Goal: Task Accomplishment & Management: Manage account settings

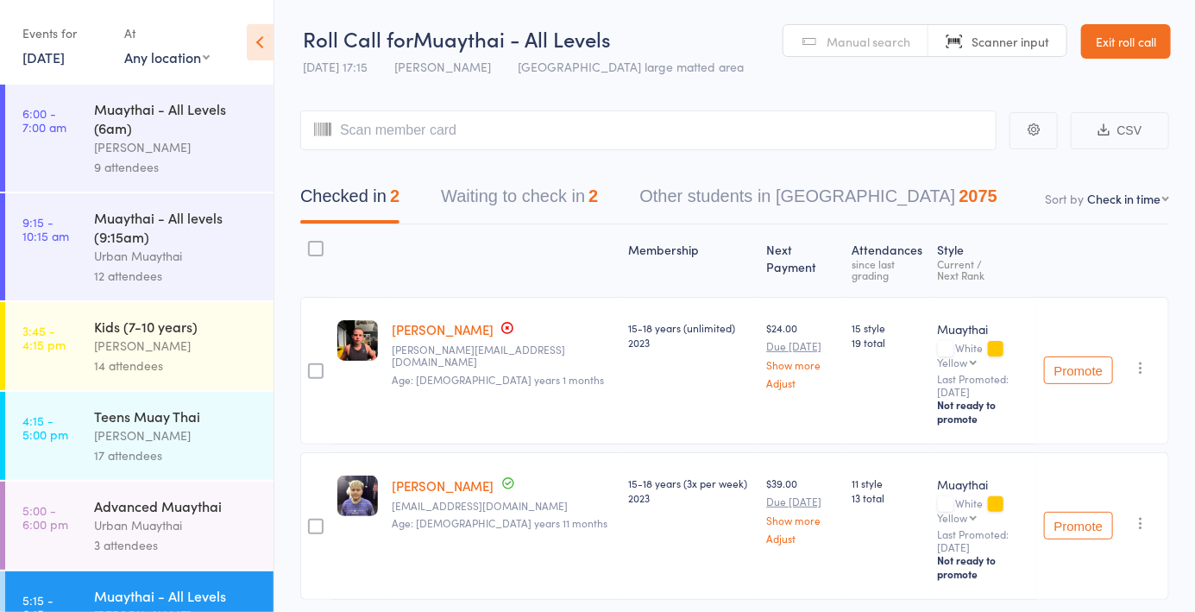
click at [876, 35] on span "Manual search" at bounding box center [869, 41] width 84 height 17
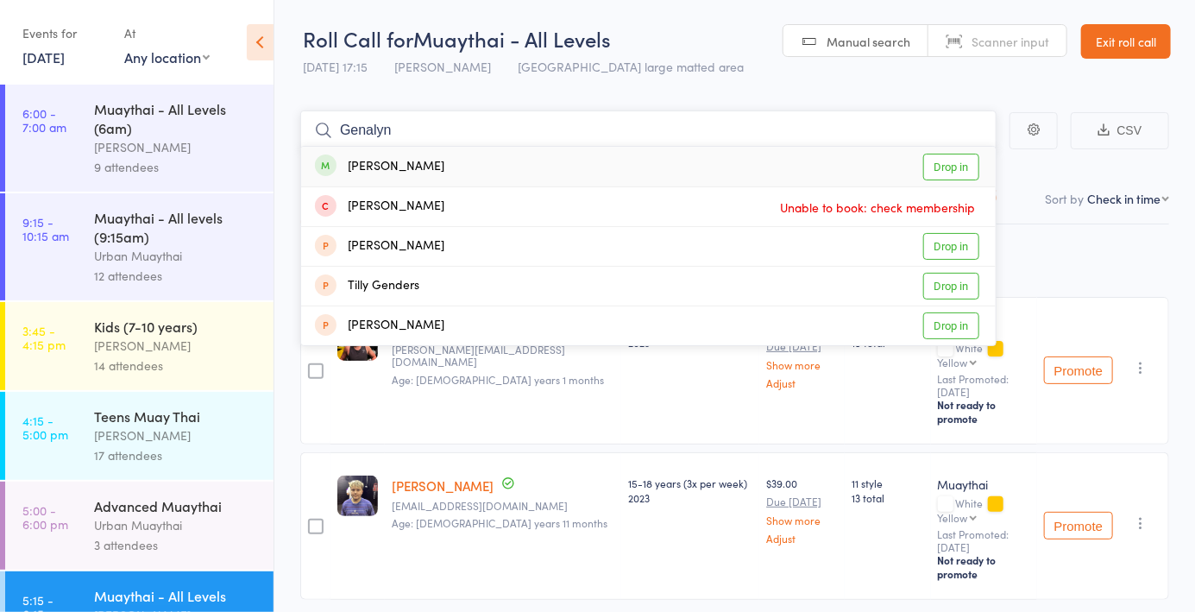
type input "Genalyn"
click at [948, 171] on link "Drop in" at bounding box center [951, 167] width 56 height 27
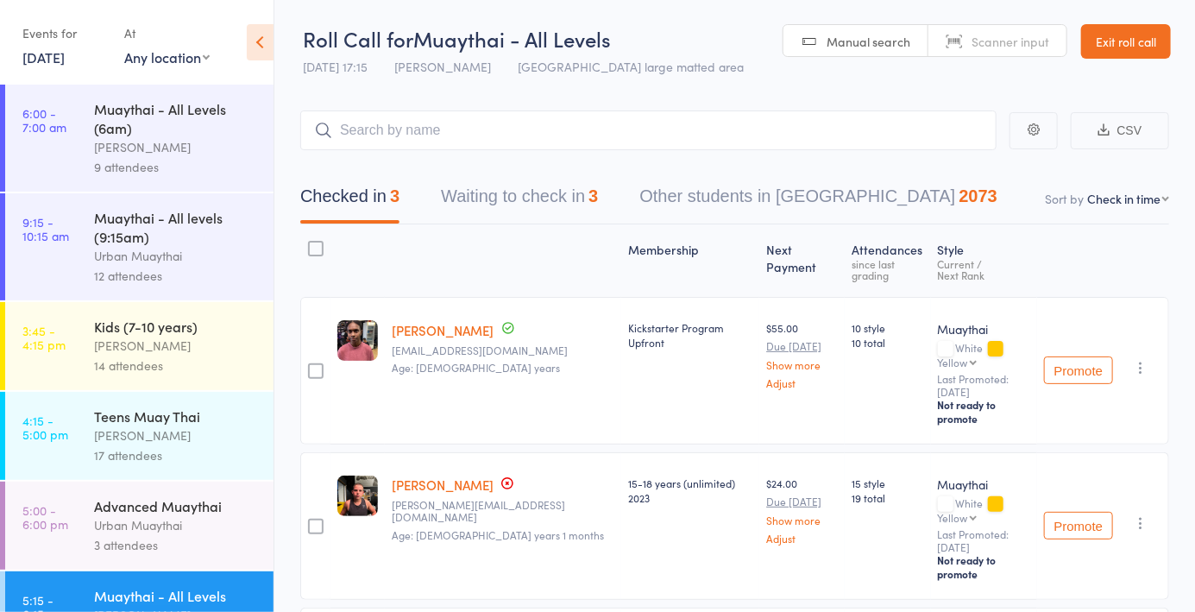
click at [853, 33] on span "Manual search" at bounding box center [869, 41] width 84 height 17
click at [190, 441] on div "[PERSON_NAME]" at bounding box center [176, 435] width 165 height 20
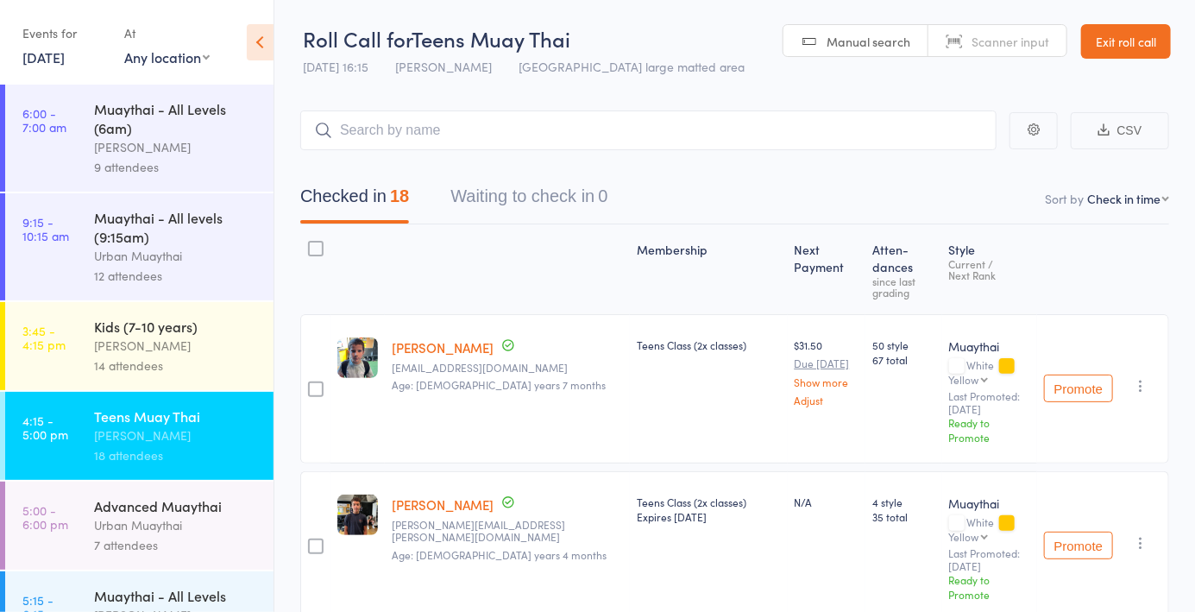
click at [197, 535] on div "Urban Muaythai" at bounding box center [176, 525] width 165 height 20
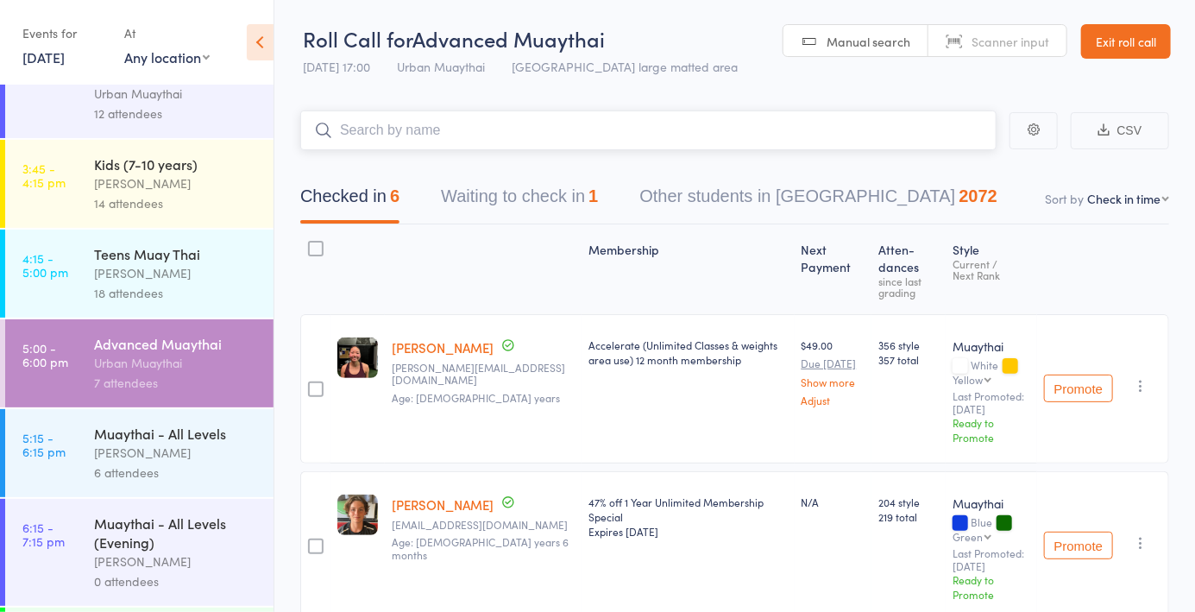
scroll to position [167, 0]
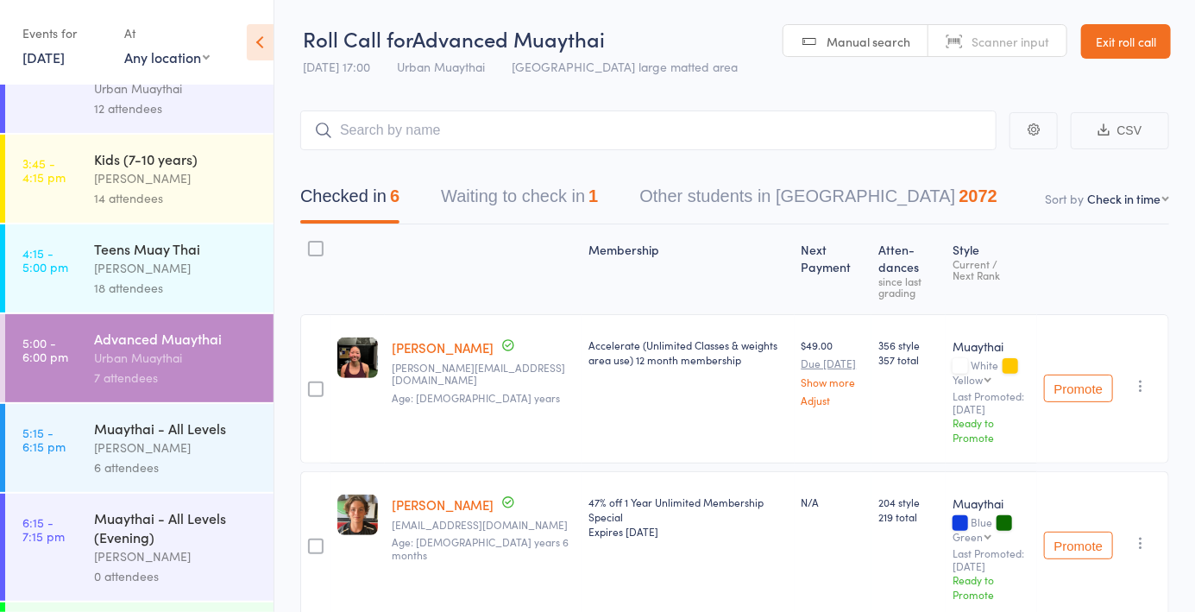
click at [204, 462] on div "6 attendees" at bounding box center [176, 467] width 165 height 20
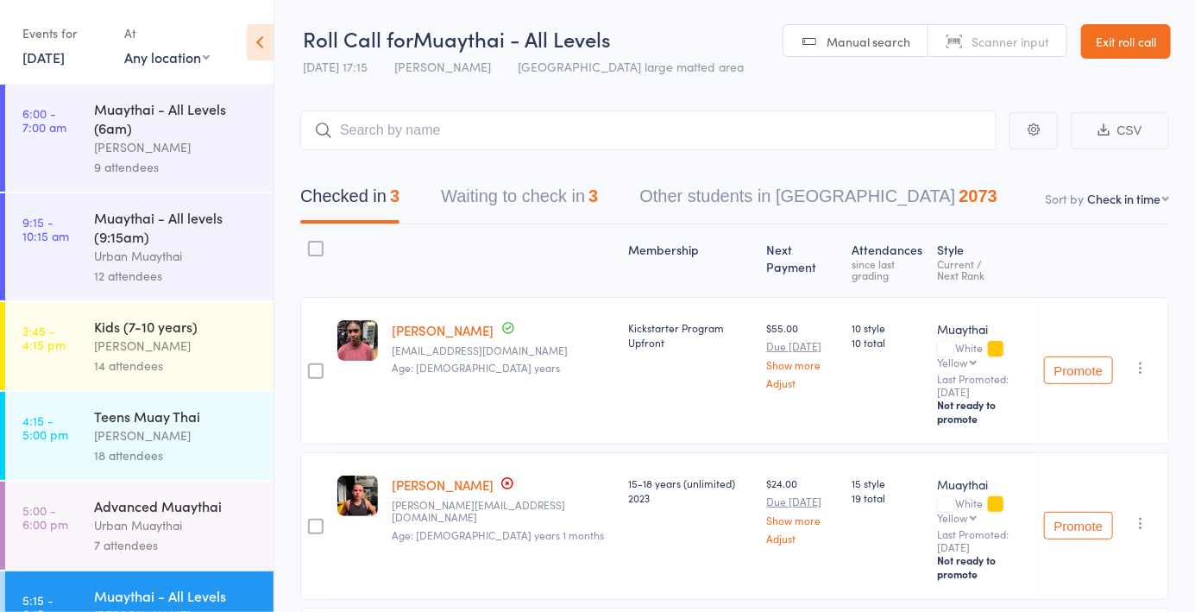
click at [886, 43] on span "Manual search" at bounding box center [869, 41] width 84 height 17
click at [871, 40] on span "Manual search" at bounding box center [869, 41] width 84 height 17
click at [609, 136] on input "search" at bounding box center [648, 130] width 696 height 40
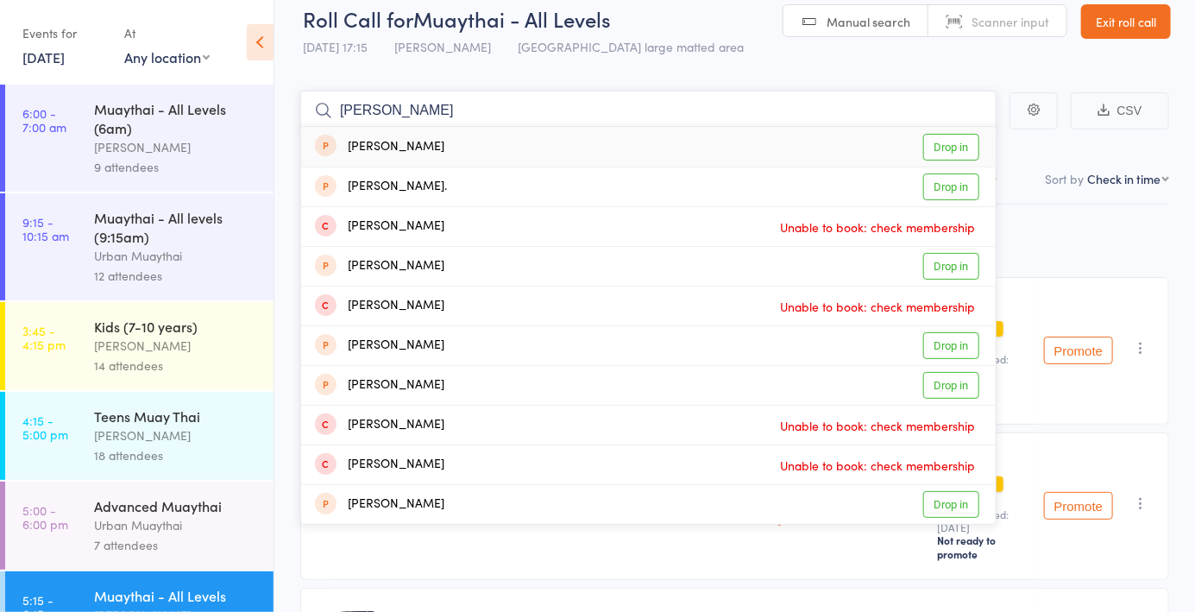
scroll to position [19, 0]
click at [1099, 230] on div "Membership Next Payment Atten­dances since last grading Style Current / Next Ra…" at bounding box center [734, 474] width 869 height 538
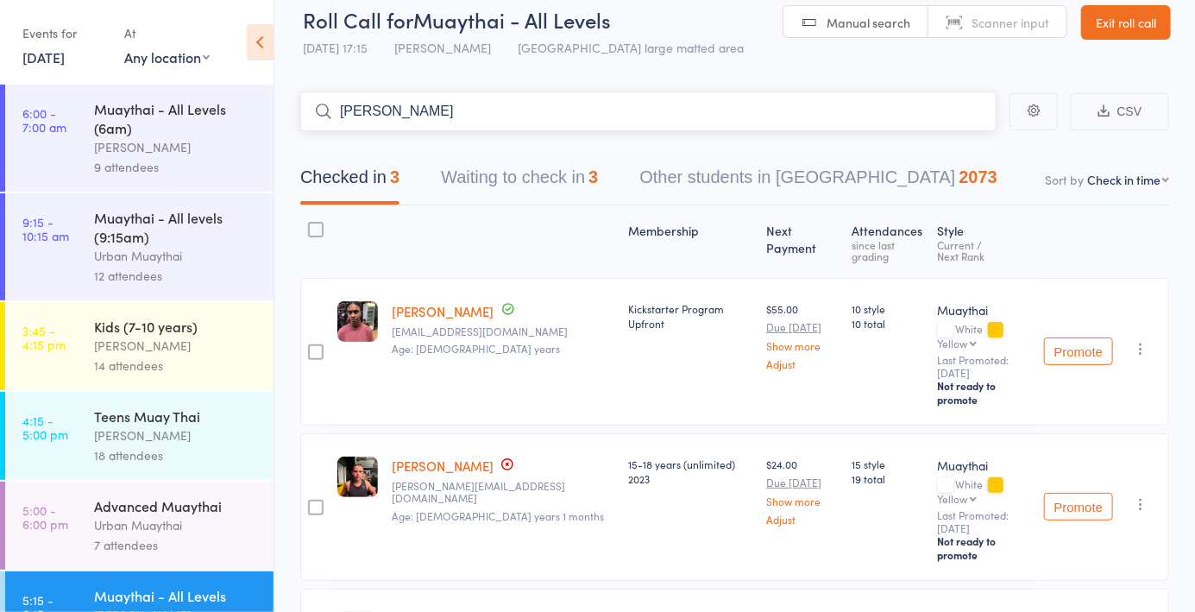
click at [771, 117] on input "[PERSON_NAME]" at bounding box center [648, 111] width 696 height 40
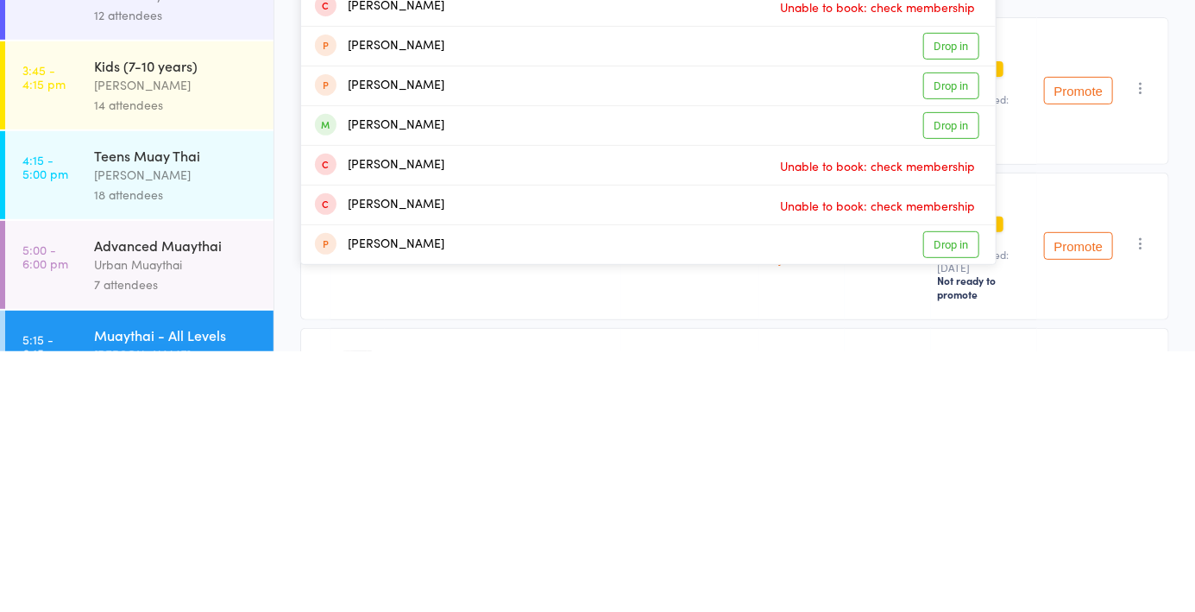
type input "[PERSON_NAME]"
click at [970, 392] on link "Drop in" at bounding box center [951, 386] width 56 height 27
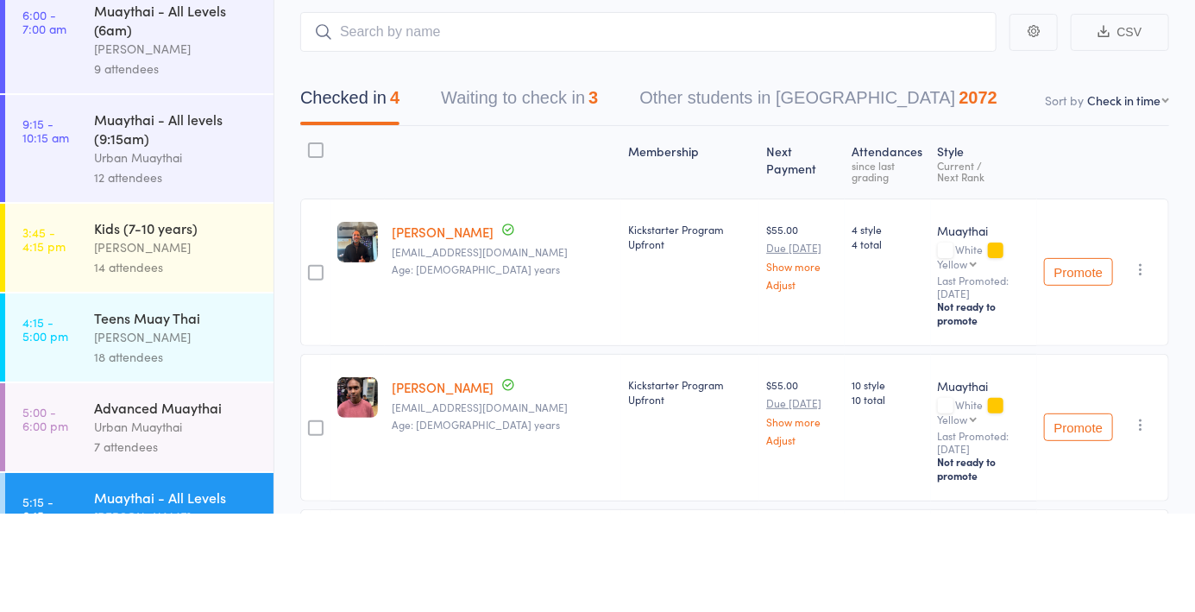
click at [1136, 359] on icon "button" at bounding box center [1140, 367] width 17 height 17
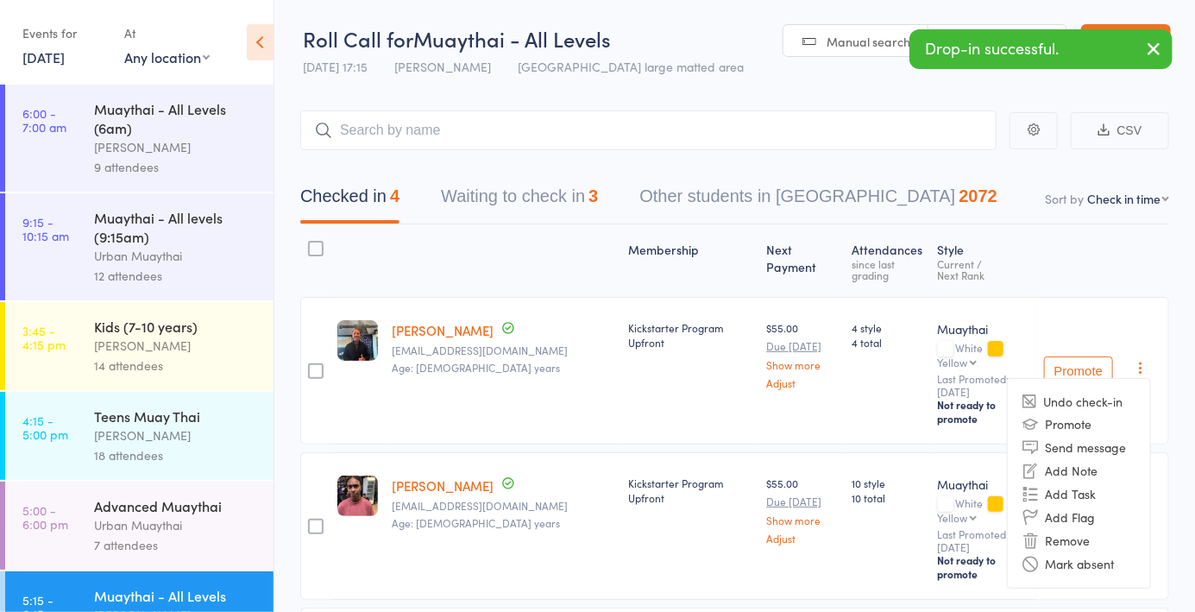
click at [1079, 552] on li "Mark absent" at bounding box center [1079, 563] width 142 height 23
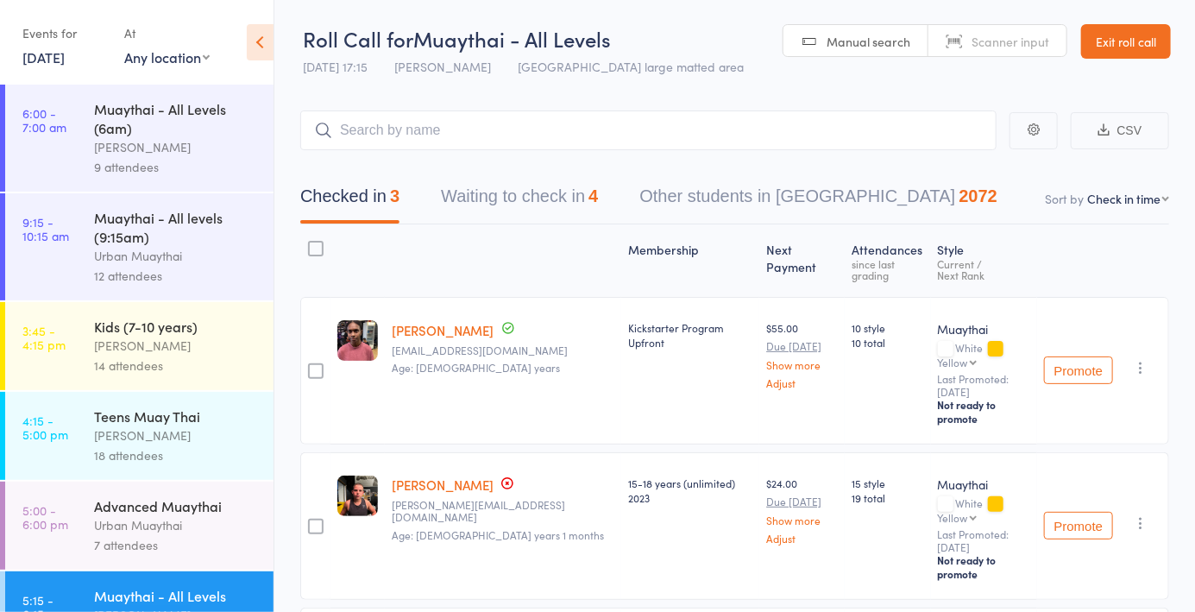
click at [856, 39] on span "Manual search" at bounding box center [869, 41] width 84 height 17
type input "6019"
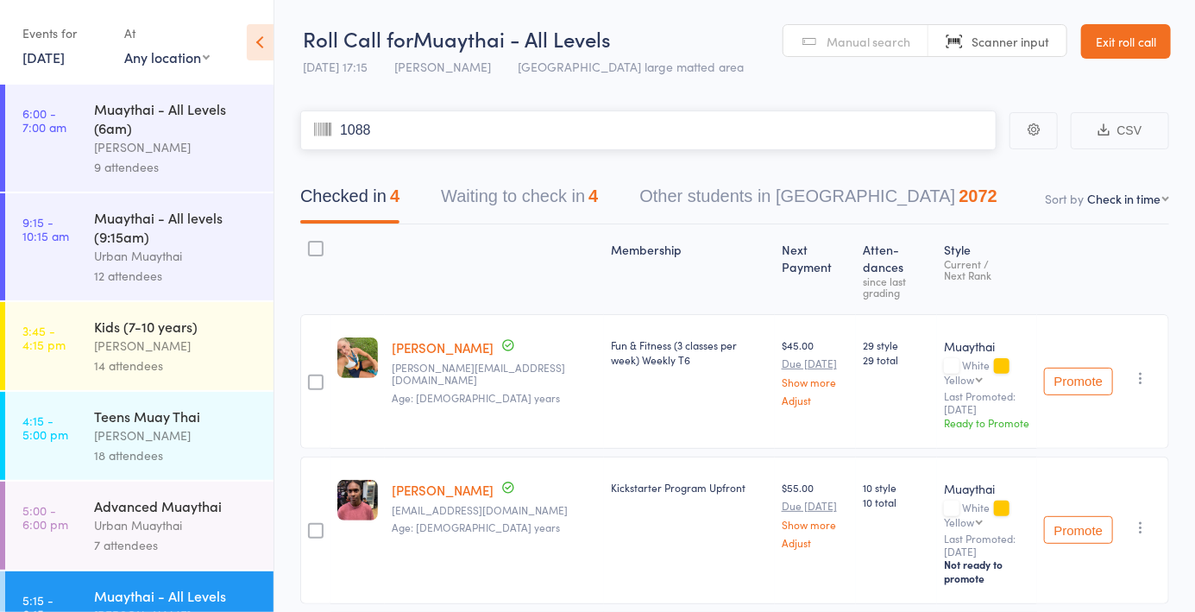
type input "1088"
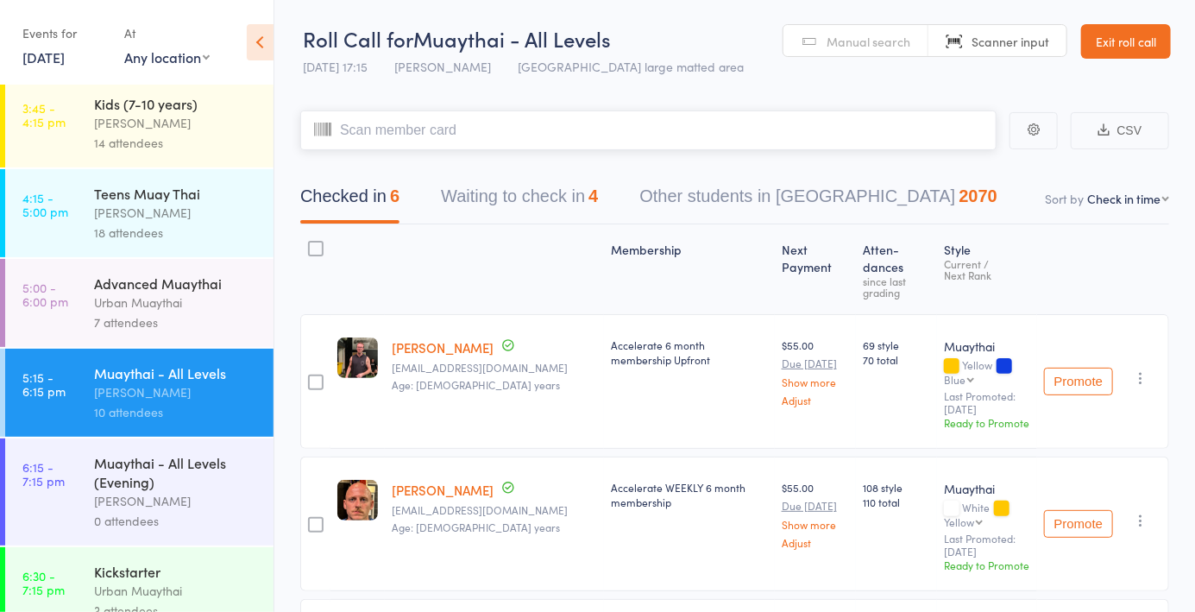
scroll to position [252, 0]
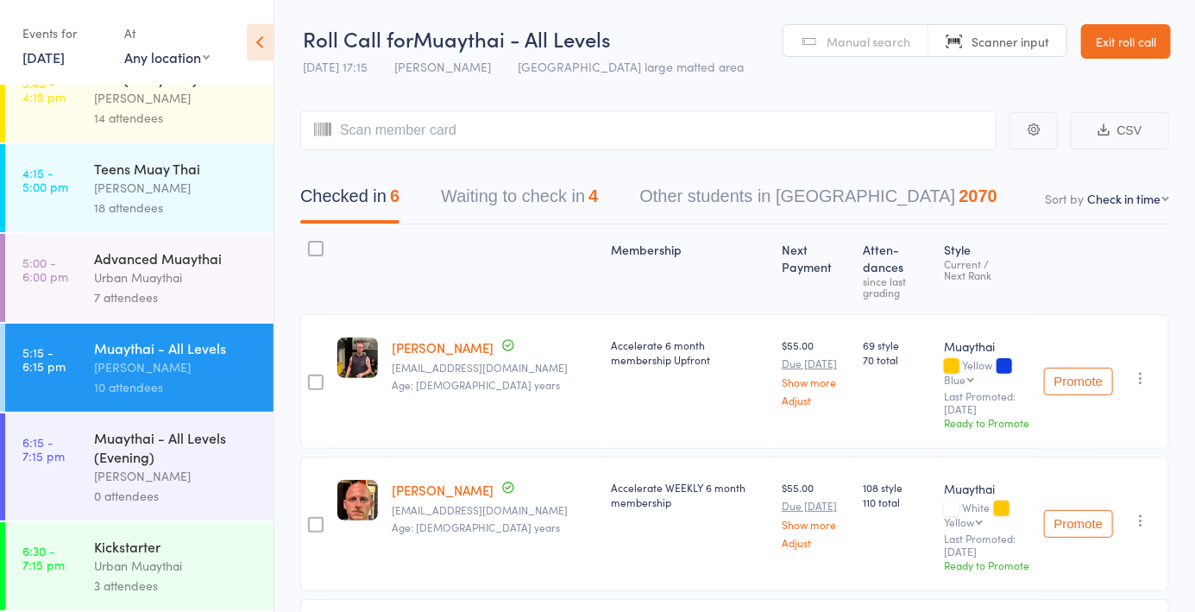
click at [162, 546] on div "Kickstarter" at bounding box center [176, 546] width 165 height 19
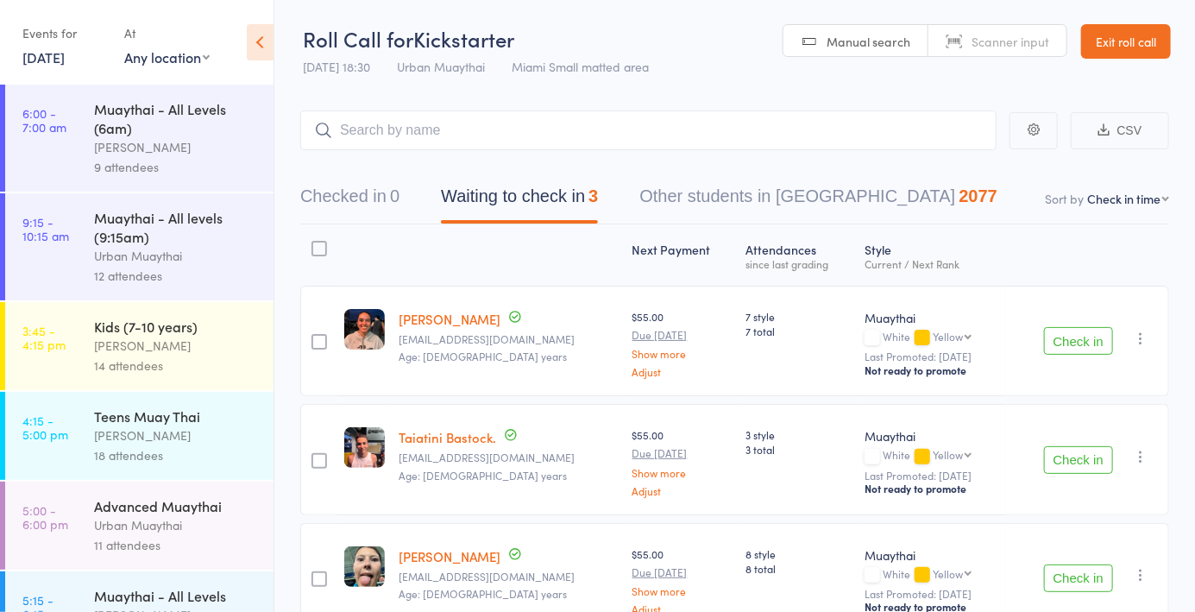
click at [835, 25] on link "Manual search" at bounding box center [856, 41] width 145 height 33
